Goal: Information Seeking & Learning: Learn about a topic

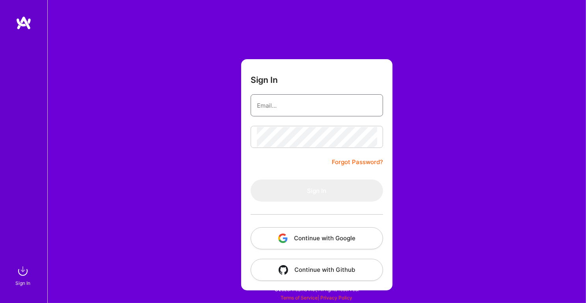
click at [272, 106] on input "email" at bounding box center [317, 105] width 120 height 20
type input "[EMAIL_ADDRESS][DOMAIN_NAME]"
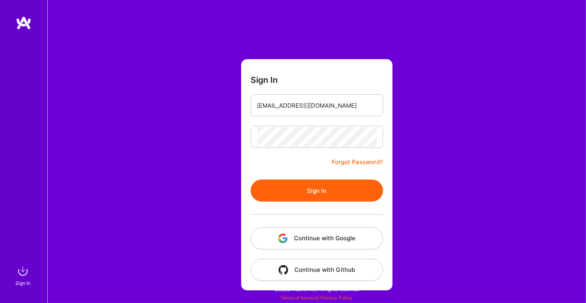
click at [315, 198] on button "Sign In" at bounding box center [317, 190] width 132 height 22
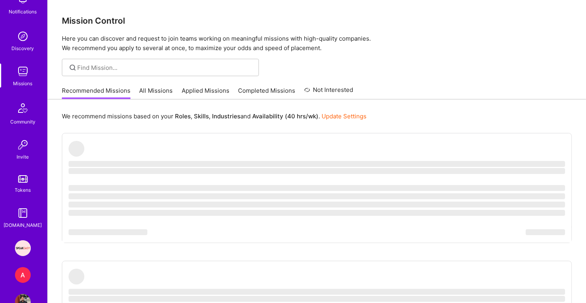
scroll to position [76, 0]
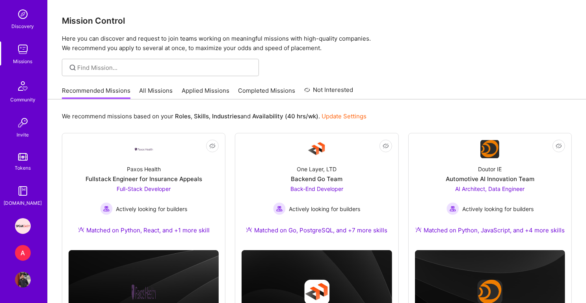
click at [23, 252] on div "A" at bounding box center [23, 253] width 16 height 16
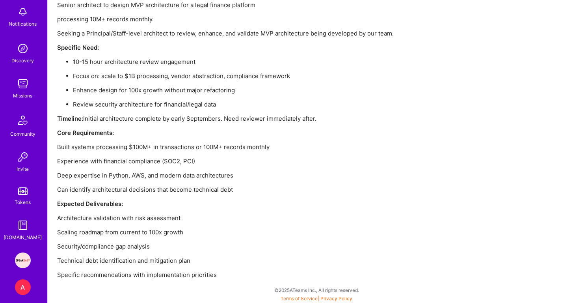
scroll to position [60, 0]
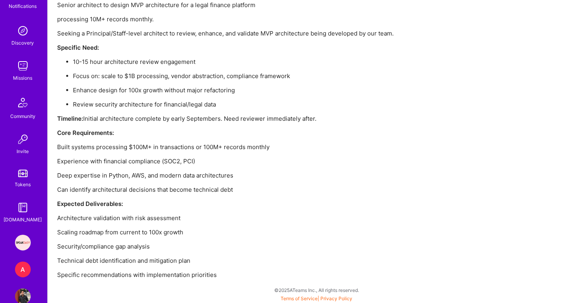
click at [23, 244] on img at bounding box center [23, 243] width 16 height 16
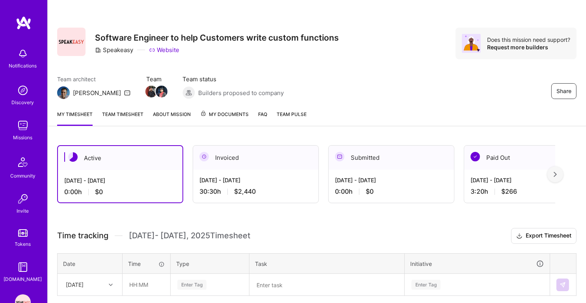
click at [27, 127] on img at bounding box center [23, 125] width 16 height 16
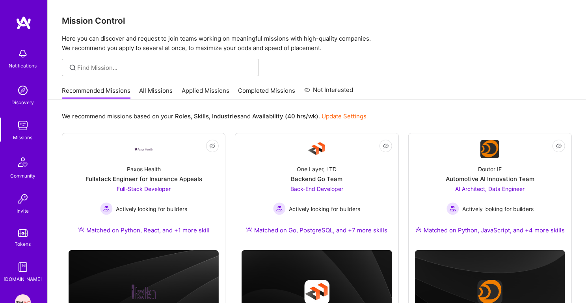
click at [196, 87] on link "Applied Missions" at bounding box center [206, 92] width 48 height 13
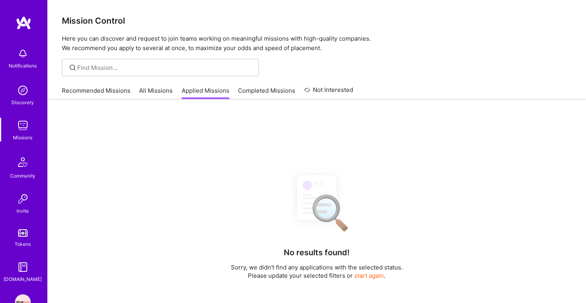
click at [263, 83] on div "Recommended Missions All Missions Applied Missions Completed Missions Not Inter…" at bounding box center [208, 90] width 292 height 17
click at [260, 89] on link "Completed Missions" at bounding box center [266, 92] width 57 height 13
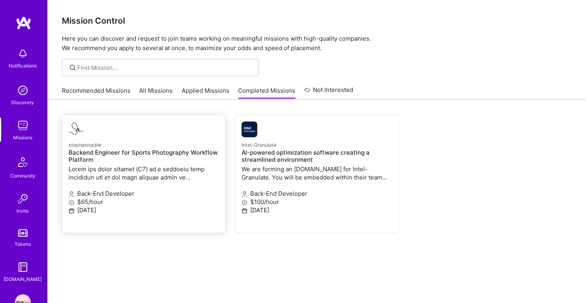
click at [123, 158] on h4 "Backend Engineer for Sports Photography Workflow Platform" at bounding box center [144, 156] width 151 height 14
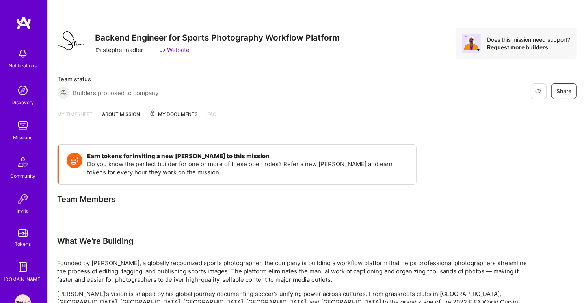
click at [168, 114] on span "My Documents" at bounding box center [173, 114] width 48 height 9
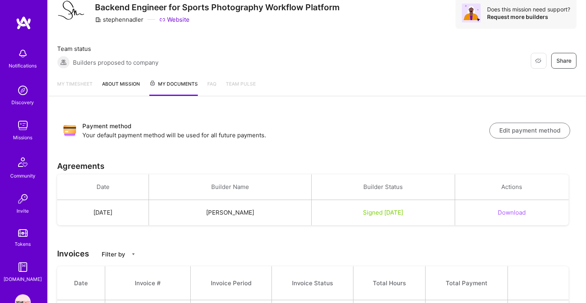
scroll to position [82, 0]
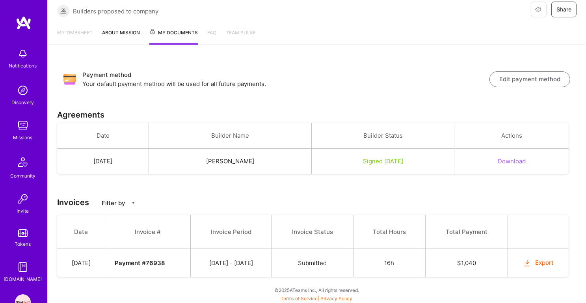
click at [165, 261] on strong "Payment # 76938" at bounding box center [140, 262] width 50 height 7
click at [143, 264] on strong "Payment # 76938" at bounding box center [140, 262] width 50 height 7
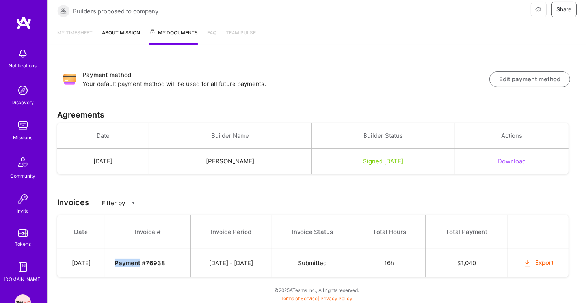
click at [143, 264] on strong "Payment # 76938" at bounding box center [140, 262] width 50 height 7
click at [154, 227] on th "Invoice #" at bounding box center [148, 232] width 86 height 34
click at [22, 124] on img at bounding box center [23, 125] width 16 height 16
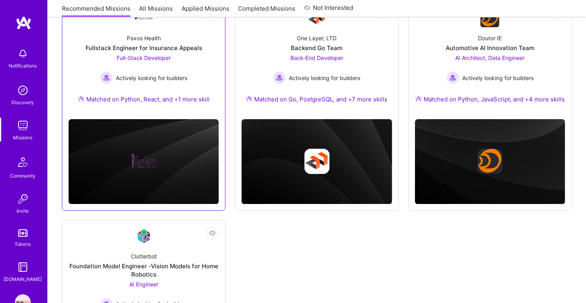
scroll to position [121, 0]
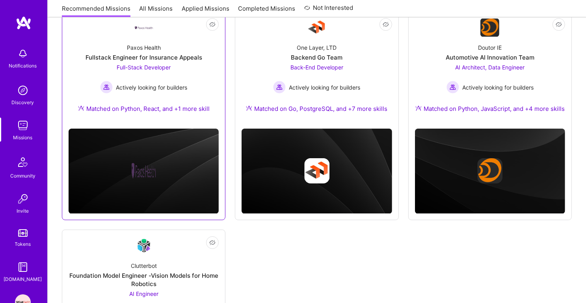
click at [186, 45] on div "Paxos Health Fullstack Engineer for Insurance Appeals Full-Stack Developer Acti…" at bounding box center [144, 79] width 150 height 85
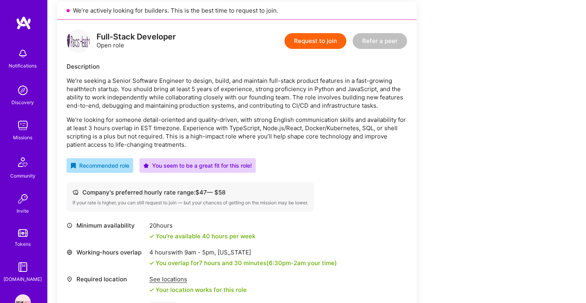
scroll to position [181, 0]
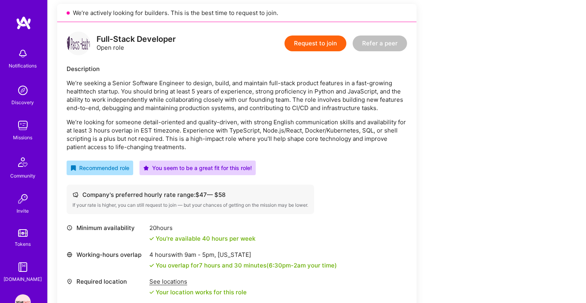
click at [180, 83] on p "We’re seeking a Senior Software Engineer to design, build, and maintain full-st…" at bounding box center [237, 95] width 341 height 33
click at [174, 93] on p "We’re seeking a Senior Software Engineer to design, build, and maintain full-st…" at bounding box center [237, 95] width 341 height 33
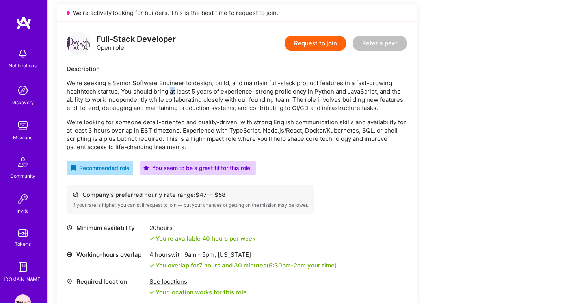
click at [174, 93] on p "We’re seeking a Senior Software Engineer to design, build, and maintain full-st…" at bounding box center [237, 95] width 341 height 33
click at [170, 101] on p "We’re seeking a Senior Software Engineer to design, build, and maintain full-st…" at bounding box center [237, 95] width 341 height 33
click at [188, 82] on p "We’re seeking a Senior Software Engineer to design, build, and maintain full-st…" at bounding box center [237, 95] width 341 height 33
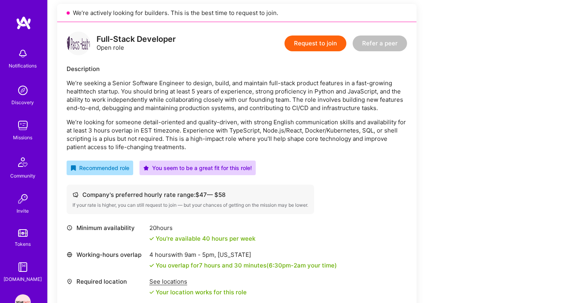
click at [188, 82] on p "We’re seeking a Senior Software Engineer to design, build, and maintain full-st…" at bounding box center [237, 95] width 341 height 33
click at [179, 94] on p "We’re seeking a Senior Software Engineer to design, build, and maintain full-st…" at bounding box center [237, 95] width 341 height 33
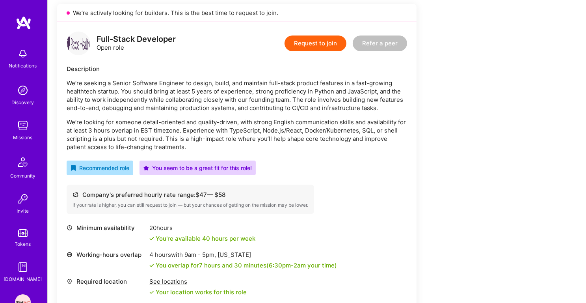
click at [171, 105] on p "We’re seeking a Senior Software Engineer to design, build, and maintain full-st…" at bounding box center [237, 95] width 341 height 33
click at [155, 126] on p "We’re looking for someone detail-oriented and quality-driven, with strong Engli…" at bounding box center [237, 134] width 341 height 33
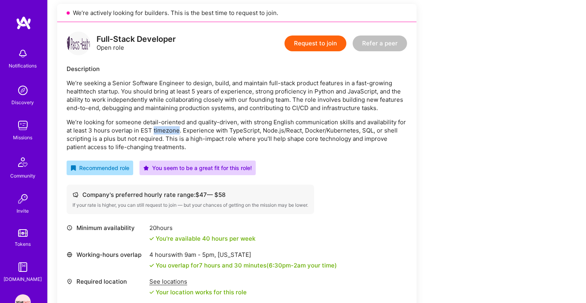
click at [155, 126] on p "We’re looking for someone detail-oriented and quality-driven, with strong Engli…" at bounding box center [237, 134] width 341 height 33
click at [149, 135] on p "We’re looking for someone detail-oriented and quality-driven, with strong Engli…" at bounding box center [237, 134] width 341 height 33
click at [143, 144] on p "We’re looking for someone detail-oriented and quality-driven, with strong Engli…" at bounding box center [237, 134] width 341 height 33
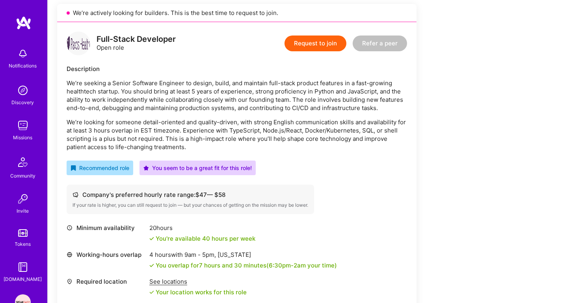
click at [143, 144] on p "We’re looking for someone detail-oriented and quality-driven, with strong Engli…" at bounding box center [237, 134] width 341 height 33
click at [150, 130] on p "We’re looking for someone detail-oriented and quality-driven, with strong Engli…" at bounding box center [237, 134] width 341 height 33
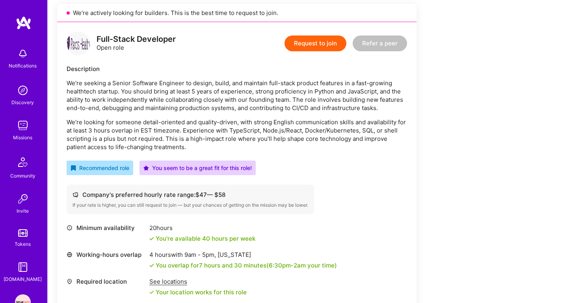
click at [141, 135] on p "We’re looking for someone detail-oriented and quality-driven, with strong Engli…" at bounding box center [237, 134] width 341 height 33
click at [156, 123] on p "We’re looking for someone detail-oriented and quality-driven, with strong Engli…" at bounding box center [237, 134] width 341 height 33
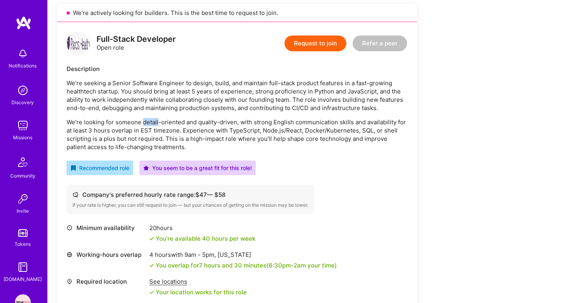
click at [156, 123] on p "We’re looking for someone detail-oriented and quality-driven, with strong Engli…" at bounding box center [237, 134] width 341 height 33
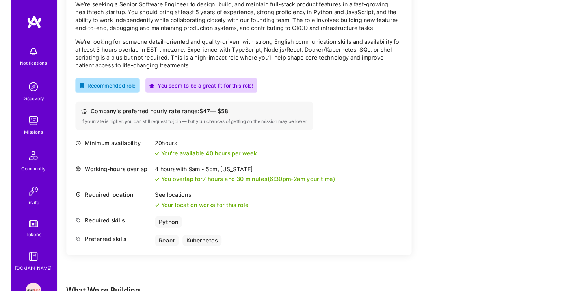
scroll to position [296, 0]
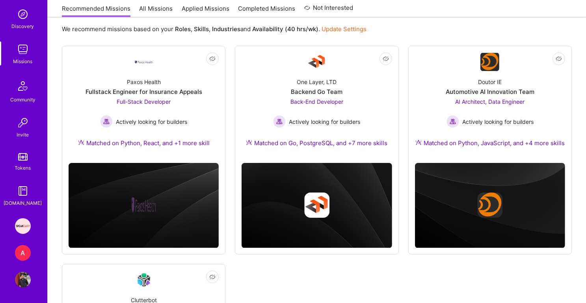
scroll to position [51, 0]
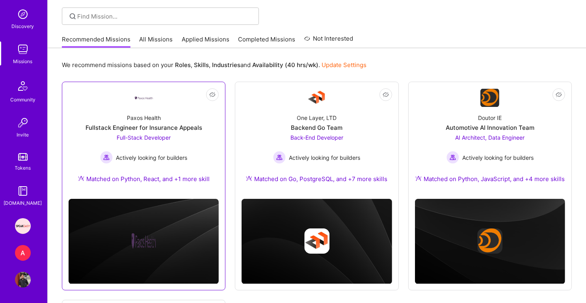
click at [186, 132] on div "Paxos Health Fullstack Engineer for Insurance Appeals Full-Stack Developer Acti…" at bounding box center [144, 149] width 150 height 85
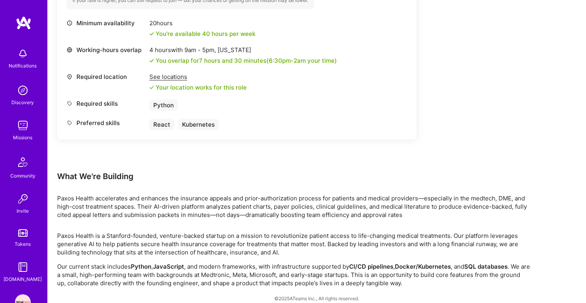
scroll to position [393, 0]
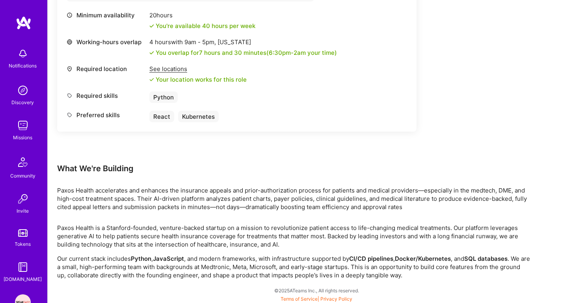
click at [175, 191] on p "Paxos Health accelerates and enhances the insurance appeals and prior-authoriza…" at bounding box center [293, 198] width 473 height 25
click at [170, 223] on p "Paxos Health is a Stanford-founded, venture-backed startup on a mission to revo…" at bounding box center [293, 235] width 473 height 25
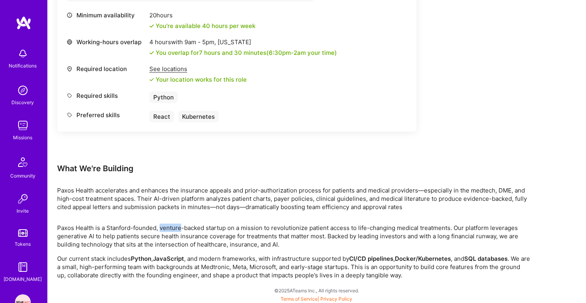
click at [170, 223] on p "Paxos Health is a Stanford-founded, venture-backed startup on a mission to revo…" at bounding box center [293, 235] width 473 height 25
click at [161, 262] on p "Our current stack includes Python , JavaScript , and modern frameworks, with in…" at bounding box center [293, 266] width 473 height 25
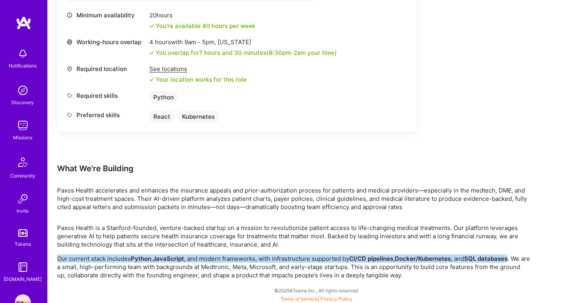
click at [169, 225] on p "Paxos Health is a Stanford-founded, venture-backed startup on a mission to revo…" at bounding box center [293, 235] width 473 height 25
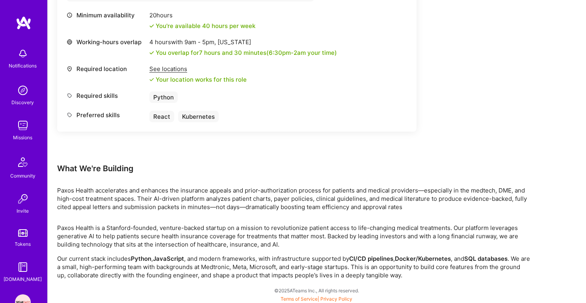
click at [169, 225] on p "Paxos Health is a Stanford-founded, venture-backed startup on a mission to revo…" at bounding box center [293, 235] width 473 height 25
click at [177, 202] on p "Paxos Health accelerates and enhances the insurance appeals and prior-authoriza…" at bounding box center [293, 198] width 473 height 25
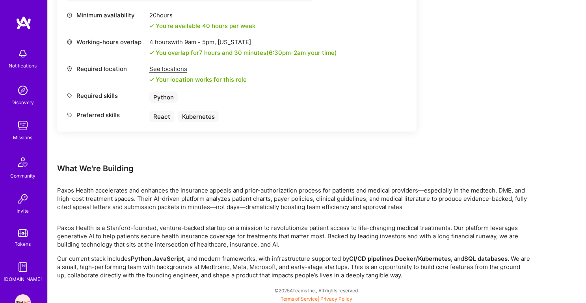
click at [166, 264] on p "Our current stack includes Python , JavaScript , and modern frameworks, with in…" at bounding box center [293, 266] width 473 height 25
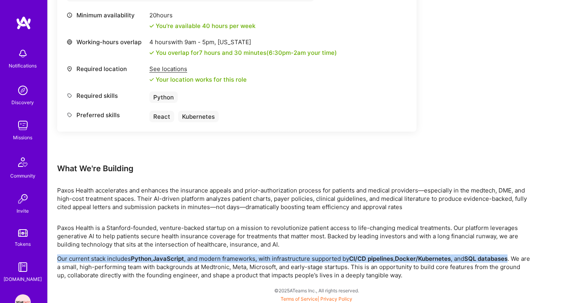
click at [173, 239] on p "Paxos Health is a Stanford-founded, venture-backed startup on a mission to revo…" at bounding box center [293, 235] width 473 height 25
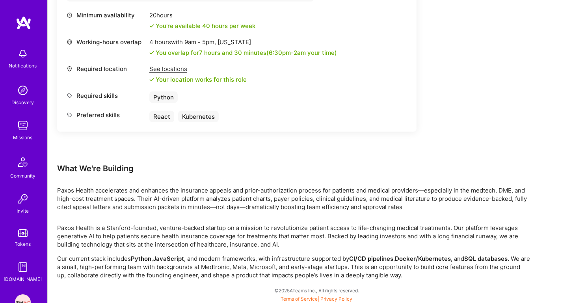
click at [173, 239] on p "Paxos Health is a Stanford-founded, venture-backed startup on a mission to revo…" at bounding box center [293, 235] width 473 height 25
click at [181, 203] on p "Paxos Health accelerates and enhances the insurance appeals and prior-authoriza…" at bounding box center [293, 198] width 473 height 25
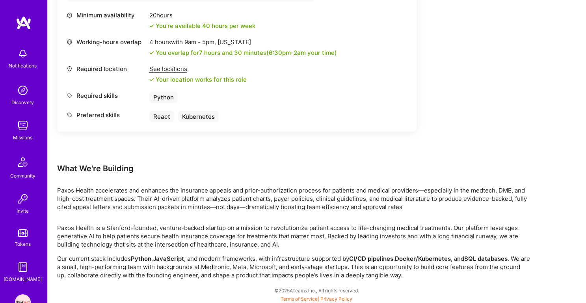
click at [175, 230] on p "Paxos Health is a Stanford-founded, venture-backed startup on a mission to revo…" at bounding box center [293, 235] width 473 height 25
click at [175, 240] on p "Paxos Health is a Stanford-founded, venture-backed startup on a mission to revo…" at bounding box center [293, 235] width 473 height 25
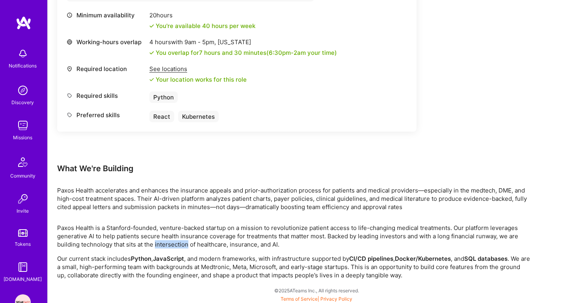
click at [175, 240] on p "Paxos Health is a Stanford-founded, venture-backed startup on a mission to revo…" at bounding box center [293, 235] width 473 height 25
click at [177, 231] on p "Paxos Health is a Stanford-founded, venture-backed startup on a mission to revo…" at bounding box center [293, 235] width 473 height 25
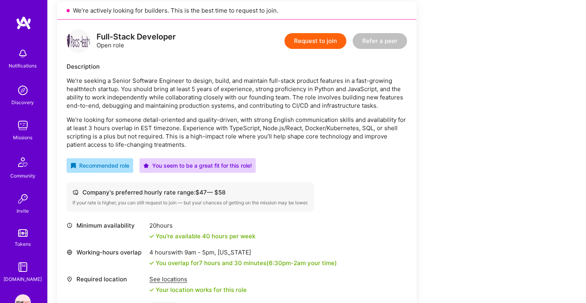
scroll to position [110, 0]
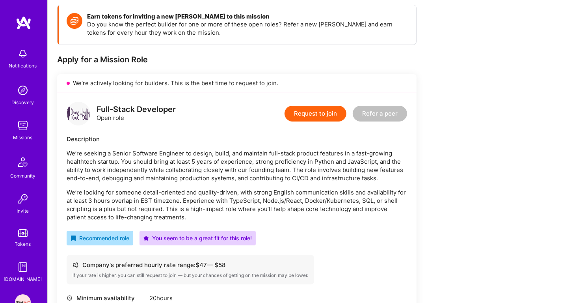
click at [298, 195] on p "We’re looking for someone detail-oriented and quality-driven, with strong Engli…" at bounding box center [237, 204] width 341 height 33
click at [294, 203] on p "We’re looking for someone detail-oriented and quality-driven, with strong Engli…" at bounding box center [237, 204] width 341 height 33
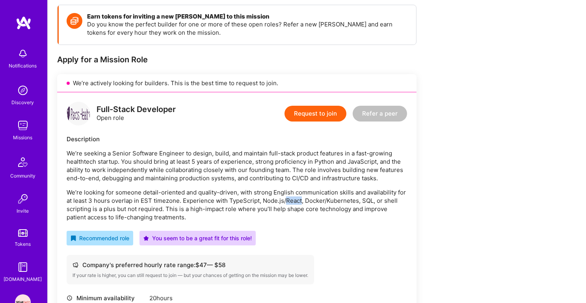
click at [294, 203] on p "We’re looking for someone detail-oriented and quality-driven, with strong Engli…" at bounding box center [237, 204] width 341 height 33
click at [265, 164] on p "We’re seeking a Senior Software Engineer to design, build, and maintain full-st…" at bounding box center [237, 165] width 341 height 33
click at [246, 192] on p "We’re looking for someone detail-oriented and quality-driven, with strong Engli…" at bounding box center [237, 204] width 341 height 33
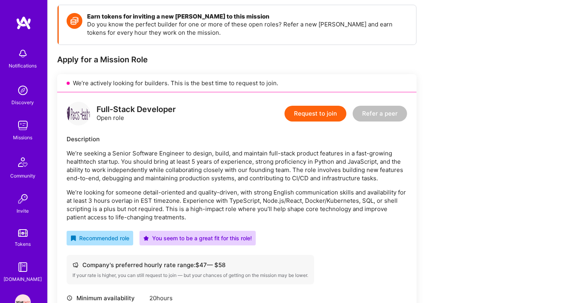
click at [246, 192] on p "We’re looking for someone detail-oriented and quality-driven, with strong Engli…" at bounding box center [237, 204] width 341 height 33
click at [235, 196] on p "We’re looking for someone detail-oriented and quality-driven, with strong Engli…" at bounding box center [237, 204] width 341 height 33
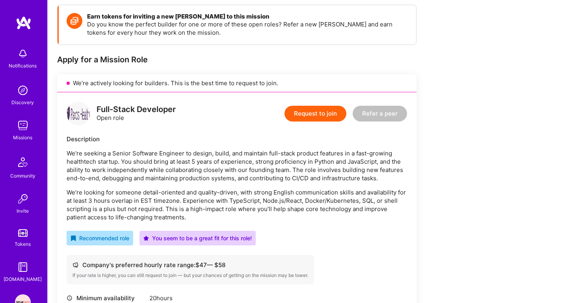
click at [235, 196] on p "We’re looking for someone detail-oriented and quality-driven, with strong Engli…" at bounding box center [237, 204] width 341 height 33
click at [218, 205] on p "We’re looking for someone detail-oriented and quality-driven, with strong Engli…" at bounding box center [237, 204] width 341 height 33
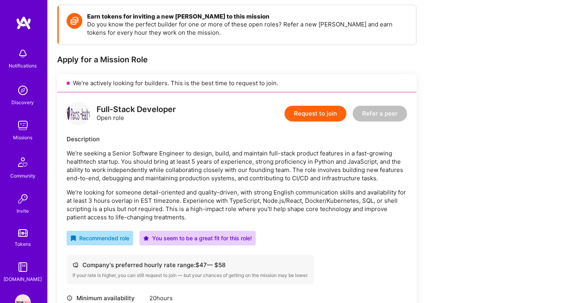
click at [173, 209] on p "We’re looking for someone detail-oriented and quality-driven, with strong Engli…" at bounding box center [237, 204] width 341 height 33
click at [174, 179] on p "We’re seeking a Senior Software Engineer to design, build, and maintain full-st…" at bounding box center [237, 165] width 341 height 33
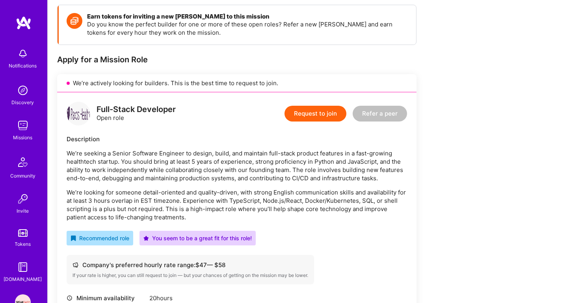
click at [159, 216] on p "We’re looking for someone detail-oriented and quality-driven, with strong Engli…" at bounding box center [237, 204] width 341 height 33
click at [170, 172] on p "We’re seeking a Senior Software Engineer to design, build, and maintain full-st…" at bounding box center [237, 165] width 341 height 33
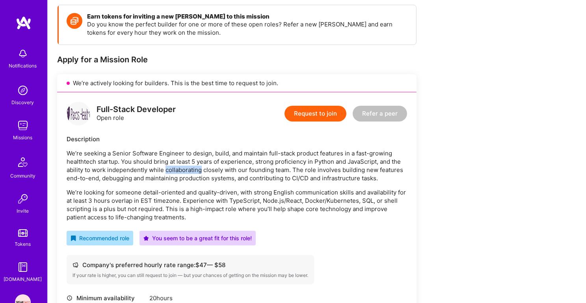
click at [170, 172] on p "We’re seeking a Senior Software Engineer to design, build, and maintain full-st…" at bounding box center [237, 165] width 341 height 33
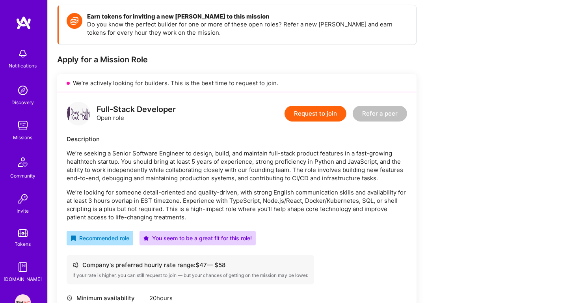
click at [161, 192] on p "We’re looking for someone detail-oriented and quality-driven, with strong Engli…" at bounding box center [237, 204] width 341 height 33
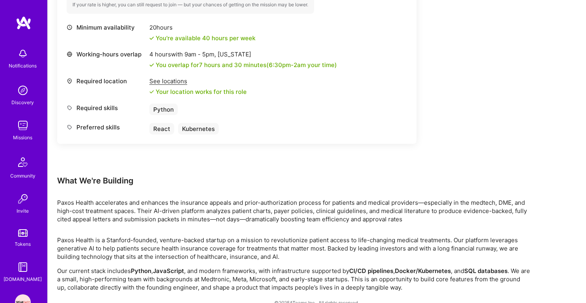
scroll to position [393, 0]
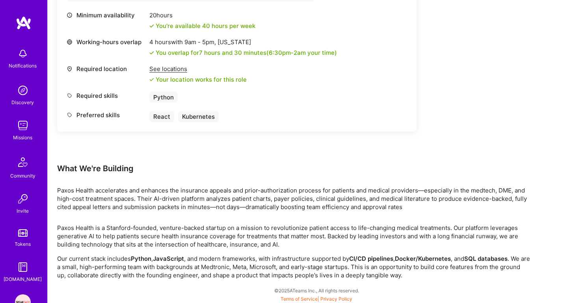
click at [163, 270] on p "Our current stack includes Python , JavaScript , and modern frameworks, with in…" at bounding box center [293, 266] width 473 height 25
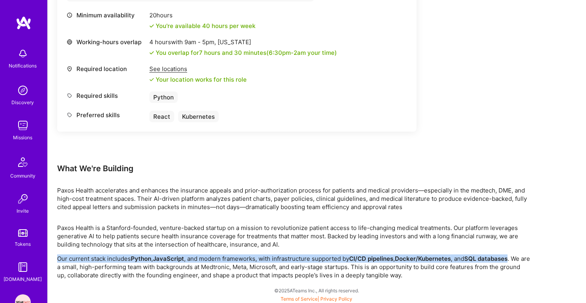
click at [181, 260] on strong "JavaScript" at bounding box center [168, 258] width 31 height 7
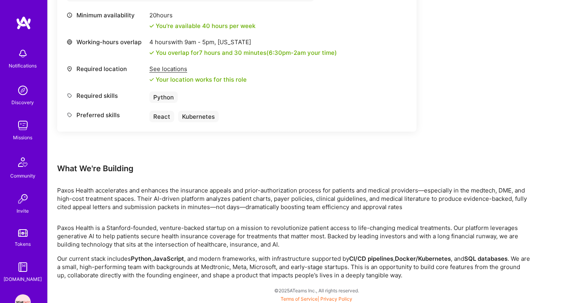
click at [181, 260] on strong "JavaScript" at bounding box center [168, 258] width 31 height 7
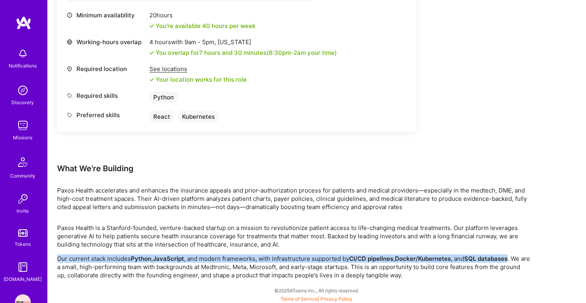
click at [196, 261] on p "Our current stack includes Python , JavaScript , and modern frameworks, with in…" at bounding box center [293, 266] width 473 height 25
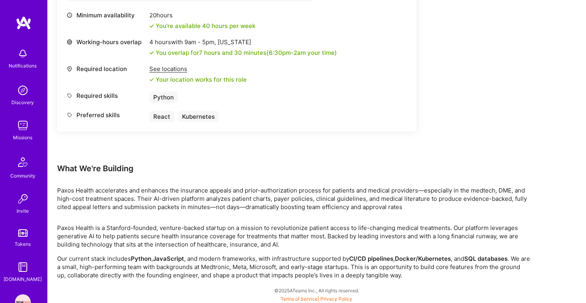
click at [196, 261] on p "Our current stack includes Python , JavaScript , and modern frameworks, with in…" at bounding box center [293, 266] width 473 height 25
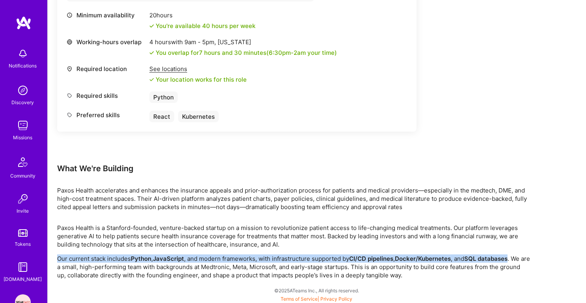
click at [213, 262] on p "Our current stack includes Python , JavaScript , and modern frameworks, with in…" at bounding box center [293, 266] width 473 height 25
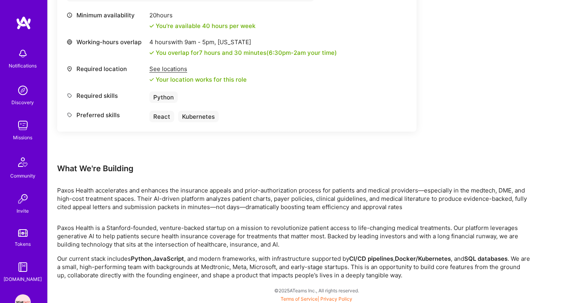
click at [213, 262] on p "Our current stack includes Python , JavaScript , and modern frameworks, with in…" at bounding box center [293, 266] width 473 height 25
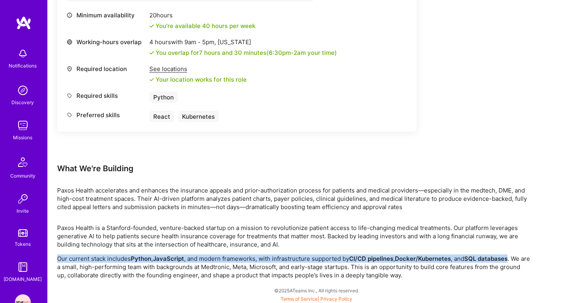
click at [227, 235] on p "Paxos Health is a Stanford-founded, venture-backed startup on a mission to revo…" at bounding box center [293, 235] width 473 height 25
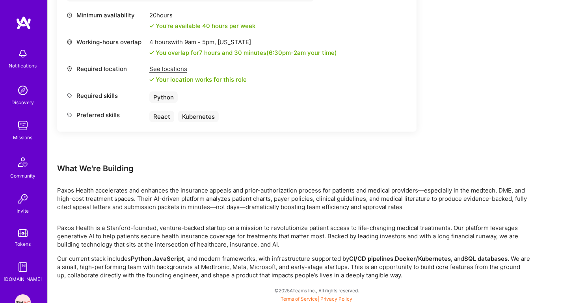
click at [227, 235] on p "Paxos Health is a Stanford-founded, venture-backed startup on a mission to revo…" at bounding box center [293, 235] width 473 height 25
click at [233, 213] on div "Earn tokens for inviting a new A.Teamer to this mission Do you know the perfect…" at bounding box center [293, 0] width 473 height 557
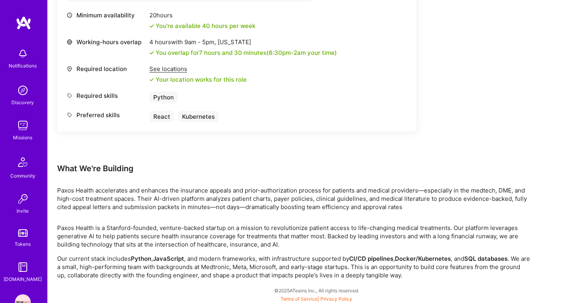
click at [230, 231] on p "Paxos Health is a Stanford-founded, venture-backed startup on a mission to revo…" at bounding box center [293, 235] width 473 height 25
click at [231, 259] on p "Our current stack includes Python , JavaScript , and modern frameworks, with in…" at bounding box center [293, 266] width 473 height 25
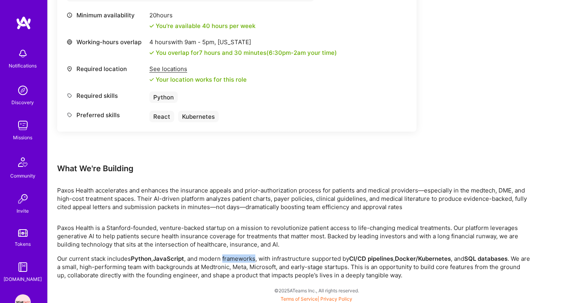
click at [231, 259] on p "Our current stack includes Python , JavaScript , and modern frameworks, with in…" at bounding box center [293, 266] width 473 height 25
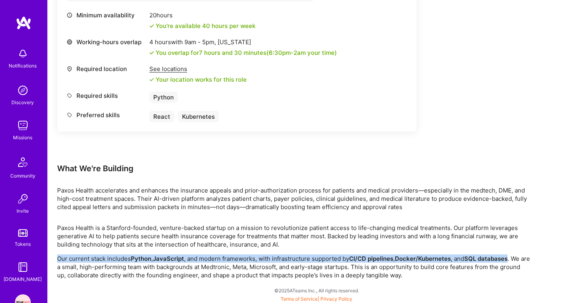
click at [231, 237] on p "Paxos Health is a Stanford-founded, venture-backed startup on a mission to revo…" at bounding box center [293, 235] width 473 height 25
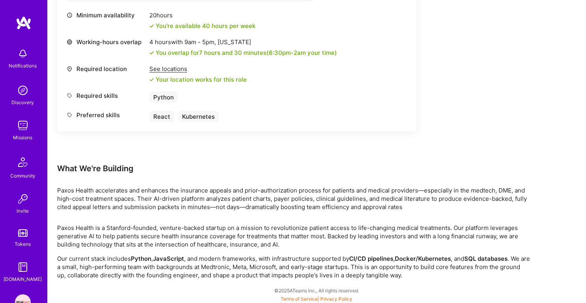
click at [231, 237] on p "Paxos Health is a Stanford-founded, venture-backed startup on a mission to revo…" at bounding box center [293, 235] width 473 height 25
click at [233, 210] on p "Paxos Health accelerates and enhances the insurance appeals and prior-authoriza…" at bounding box center [293, 198] width 473 height 25
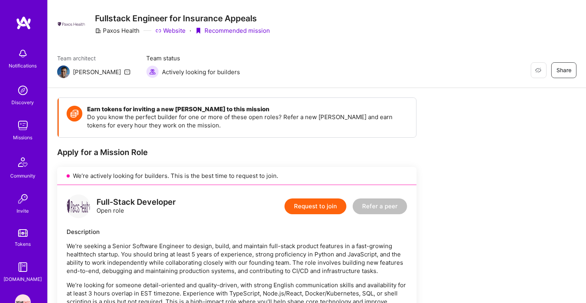
scroll to position [0, 0]
